Goal: Information Seeking & Learning: Check status

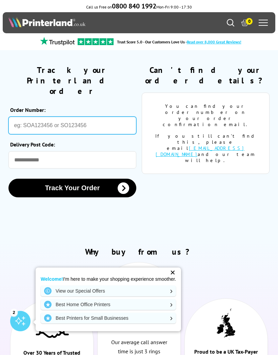
click at [32, 117] on input "Order Number:" at bounding box center [72, 126] width 128 height 18
paste input "SOA3033092"
type input "SOA3033092"
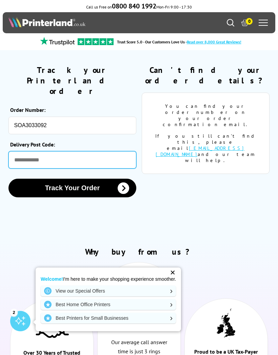
click at [24, 151] on input "Delivery Post Code:" at bounding box center [72, 159] width 128 height 17
type input "*******"
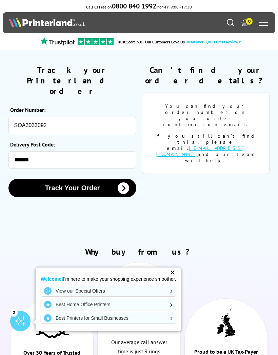
click at [117, 179] on button "Track Your Order" at bounding box center [72, 188] width 128 height 19
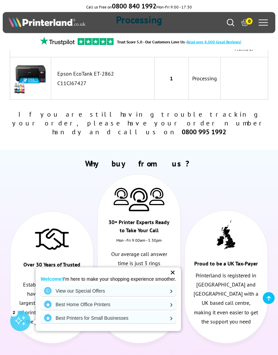
scroll to position [63, 0]
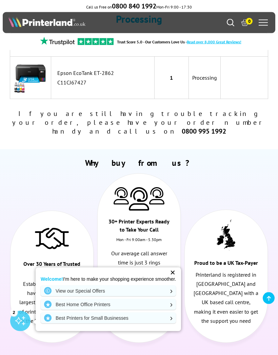
click at [176, 277] on div "✕" at bounding box center [172, 272] width 9 height 9
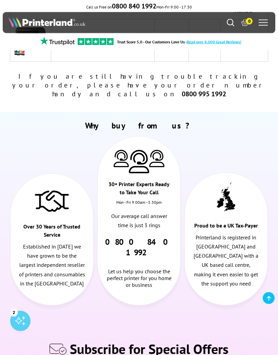
scroll to position [0, 0]
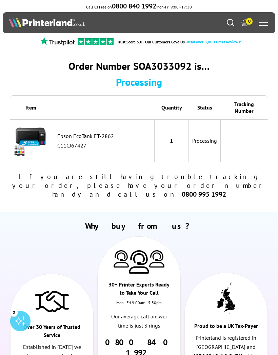
click at [249, 74] on div "Order Number SOA3033092 is… Processing" at bounding box center [139, 73] width 258 height 29
click at [220, 230] on div "Why buy from us? Over 30 Years of Trusted Service Established in [DATE] we have…" at bounding box center [138, 318] width 261 height 194
click at [70, 228] on div "Why buy from us? Over 30 Years of Trusted Service Established in [DATE] we have…" at bounding box center [138, 318] width 261 height 194
